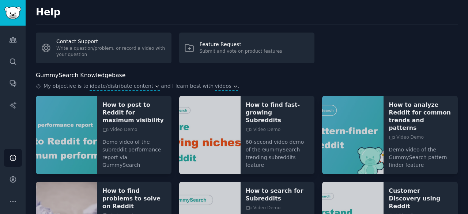
scroll to position [4, 0]
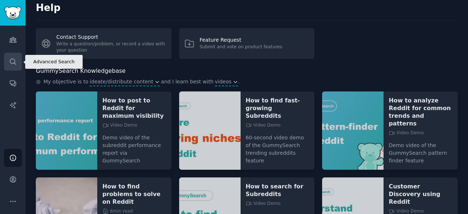
click at [12, 69] on link "Search" at bounding box center [13, 62] width 18 height 18
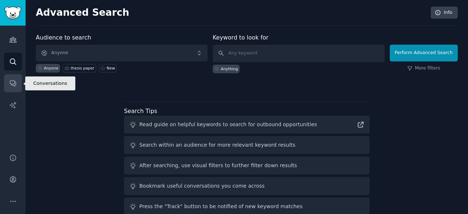
click at [11, 84] on icon "Sidebar" at bounding box center [13, 84] width 6 height 6
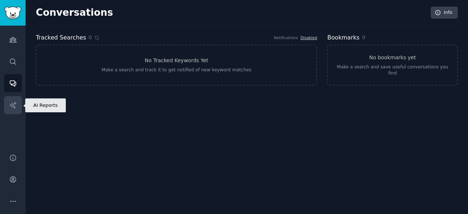
click at [14, 102] on icon "Sidebar" at bounding box center [13, 105] width 8 height 8
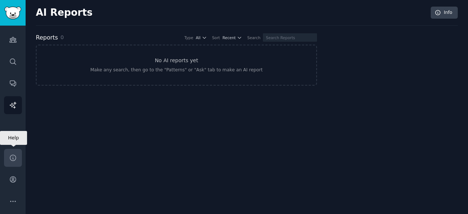
click at [10, 166] on link "Help" at bounding box center [13, 158] width 18 height 18
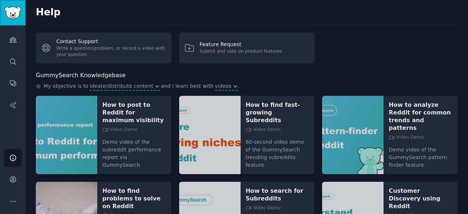
click at [13, 21] on link "Sidebar" at bounding box center [13, 13] width 26 height 26
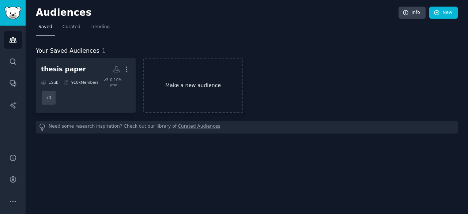
click at [178, 82] on link "Make a new audience" at bounding box center [193, 85] width 100 height 55
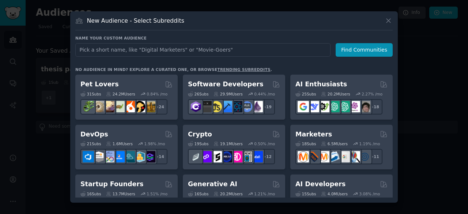
click at [216, 40] on h3 "Name your custom audience" at bounding box center [234, 37] width 318 height 5
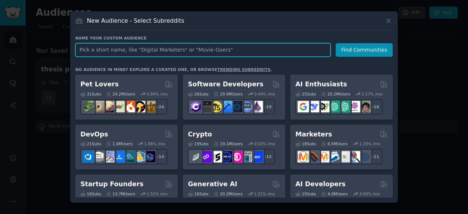
click at [214, 51] on input "text" at bounding box center [202, 50] width 255 height 14
type input "mba exa"
